Goal: Task Accomplishment & Management: Complete application form

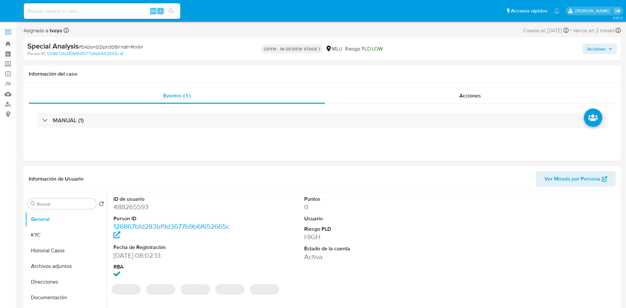
select select "10"
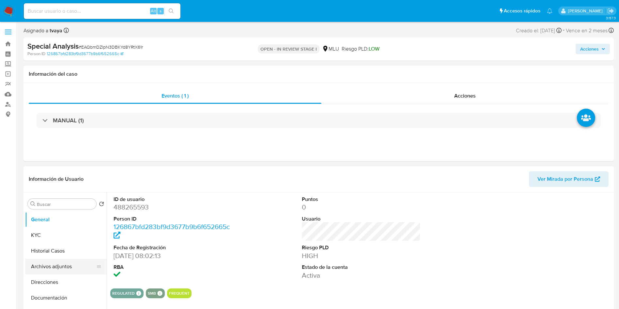
click at [53, 267] on button "Archivos adjuntos" at bounding box center [63, 267] width 76 height 16
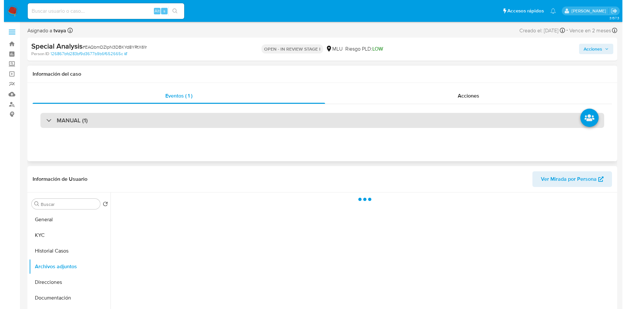
scroll to position [49, 0]
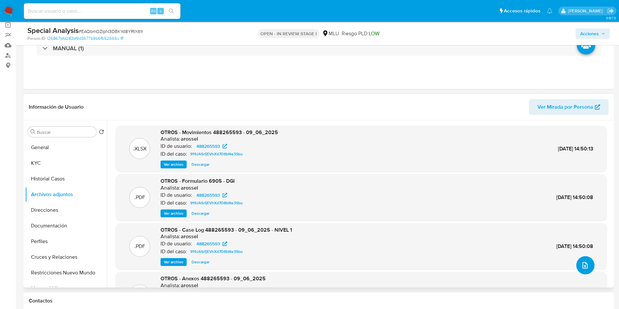
click at [581, 267] on icon "upload-file" at bounding box center [585, 265] width 8 height 8
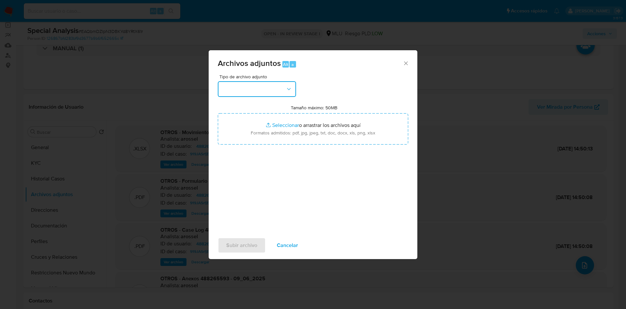
click at [267, 90] on button "button" at bounding box center [257, 89] width 78 height 16
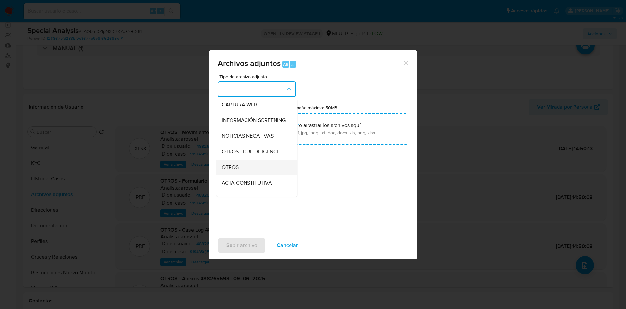
click at [241, 175] on div "OTROS" at bounding box center [255, 168] width 67 height 16
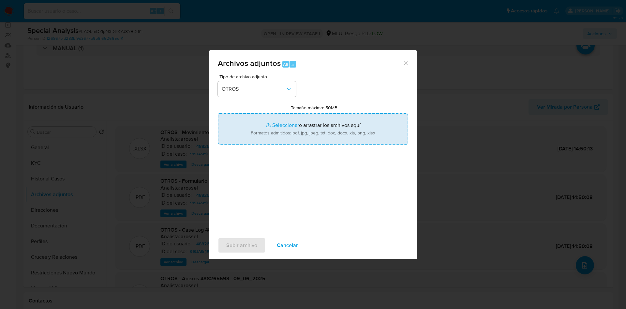
click at [302, 124] on input "Tamaño máximo: 50MB Seleccionar archivos" at bounding box center [313, 128] width 191 height 31
type input "C:\fakepath\488265593 - Movimientos.xlsx"
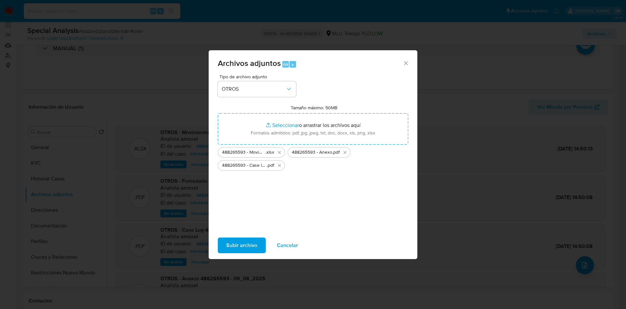
click at [242, 248] on span "Subir archivo" at bounding box center [241, 245] width 31 height 14
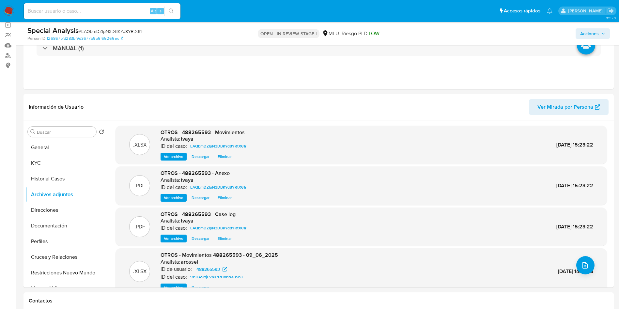
click at [592, 33] on span "Acciones" at bounding box center [589, 33] width 19 height 10
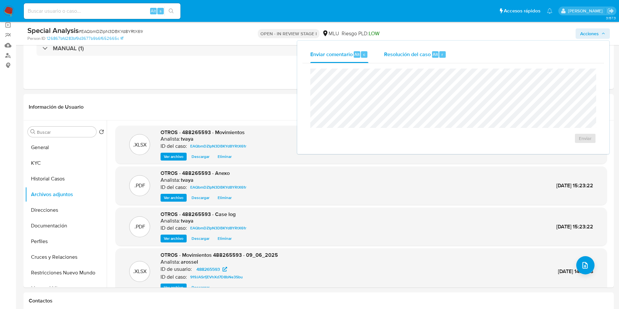
click at [400, 55] on span "Resolución del caso" at bounding box center [407, 54] width 47 height 8
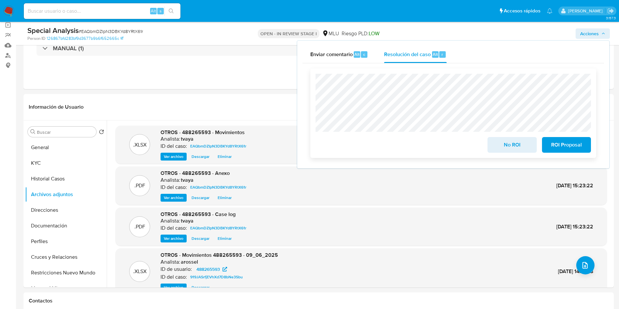
click at [313, 83] on div "No ROI ROI Proposal" at bounding box center [453, 113] width 286 height 89
click at [509, 141] on span "No ROI" at bounding box center [512, 145] width 32 height 14
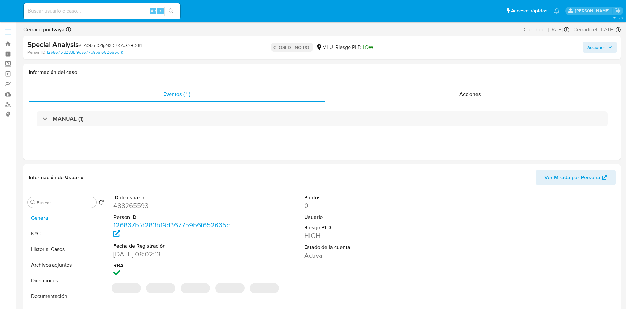
select select "10"
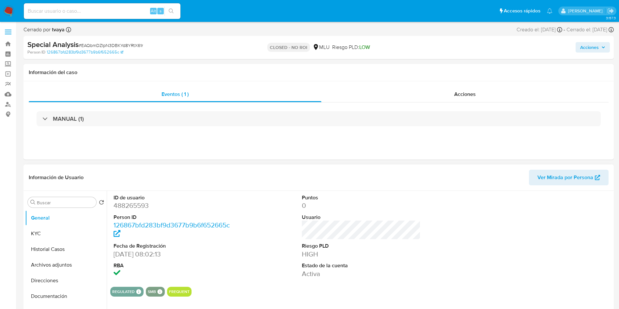
click at [266, 211] on div "ID de usuario 488265593 Person ID 126867bfd283bf9d3677b9b6f652665c Fecha de Reg…" at bounding box center [361, 236] width 502 height 91
drag, startPoint x: 53, startPoint y: 238, endPoint x: 55, endPoint y: 242, distance: 3.5
click at [54, 241] on button "KYC" at bounding box center [66, 234] width 82 height 16
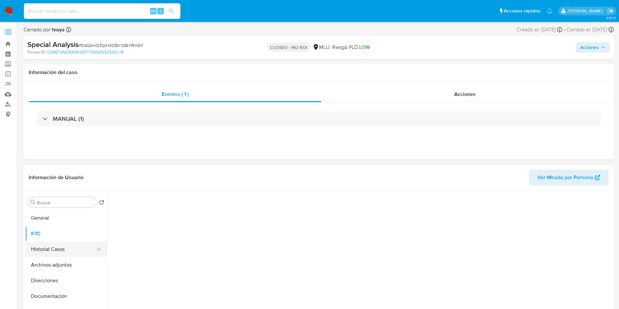
click at [57, 251] on button "Historial Casos" at bounding box center [63, 249] width 76 height 16
